Goal: Task Accomplishment & Management: Use online tool/utility

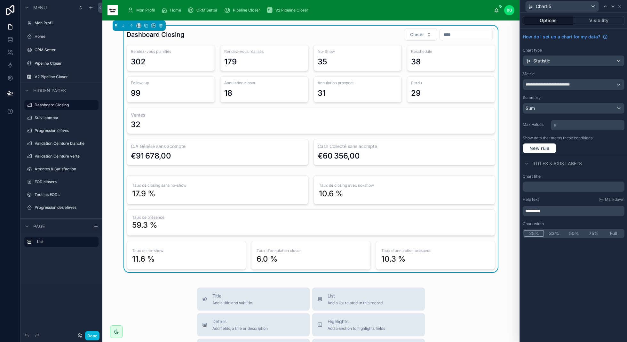
click at [137, 4] on div "Mon Profil Home CRM Setter Pipeline Closer V2 Pipeline Closer" at bounding box center [308, 10] width 371 height 14
click at [136, 11] on div "Mon Profil" at bounding box center [142, 10] width 30 height 10
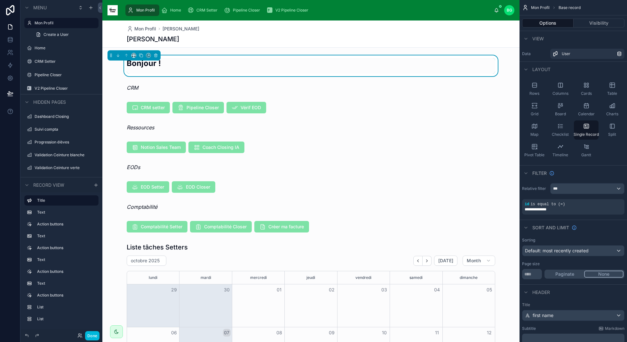
click at [97, 334] on button "Done" at bounding box center [92, 335] width 14 height 9
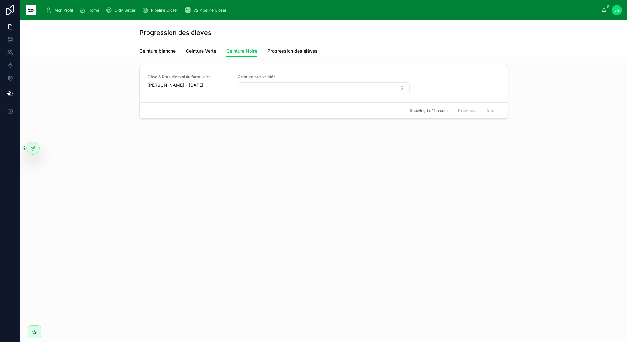
click at [200, 57] on link "Ceinture Verte" at bounding box center [201, 51] width 30 height 13
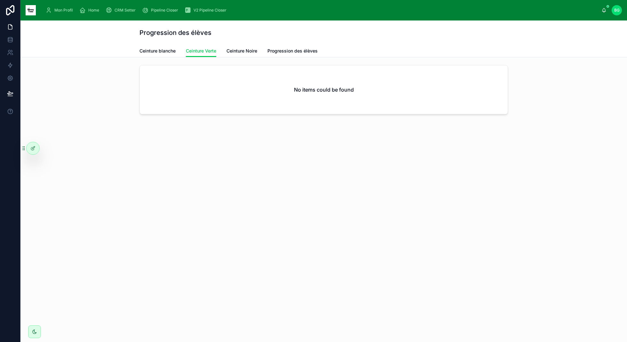
click at [146, 46] on link "Ceinture blanche" at bounding box center [157, 51] width 36 height 13
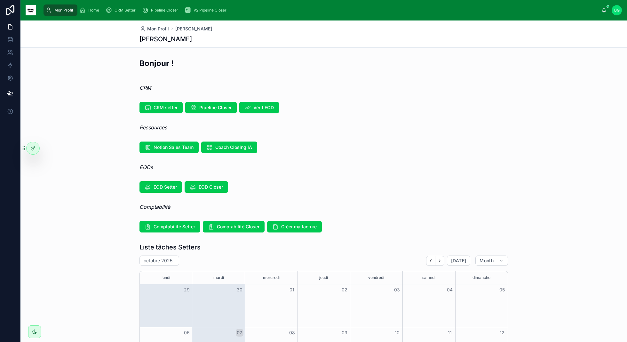
click at [246, 231] on button "Comptabilité Closer" at bounding box center [234, 227] width 62 height 12
click at [286, 224] on span "Créer ma facture" at bounding box center [299, 226] width 36 height 6
